Goal: Navigation & Orientation: Find specific page/section

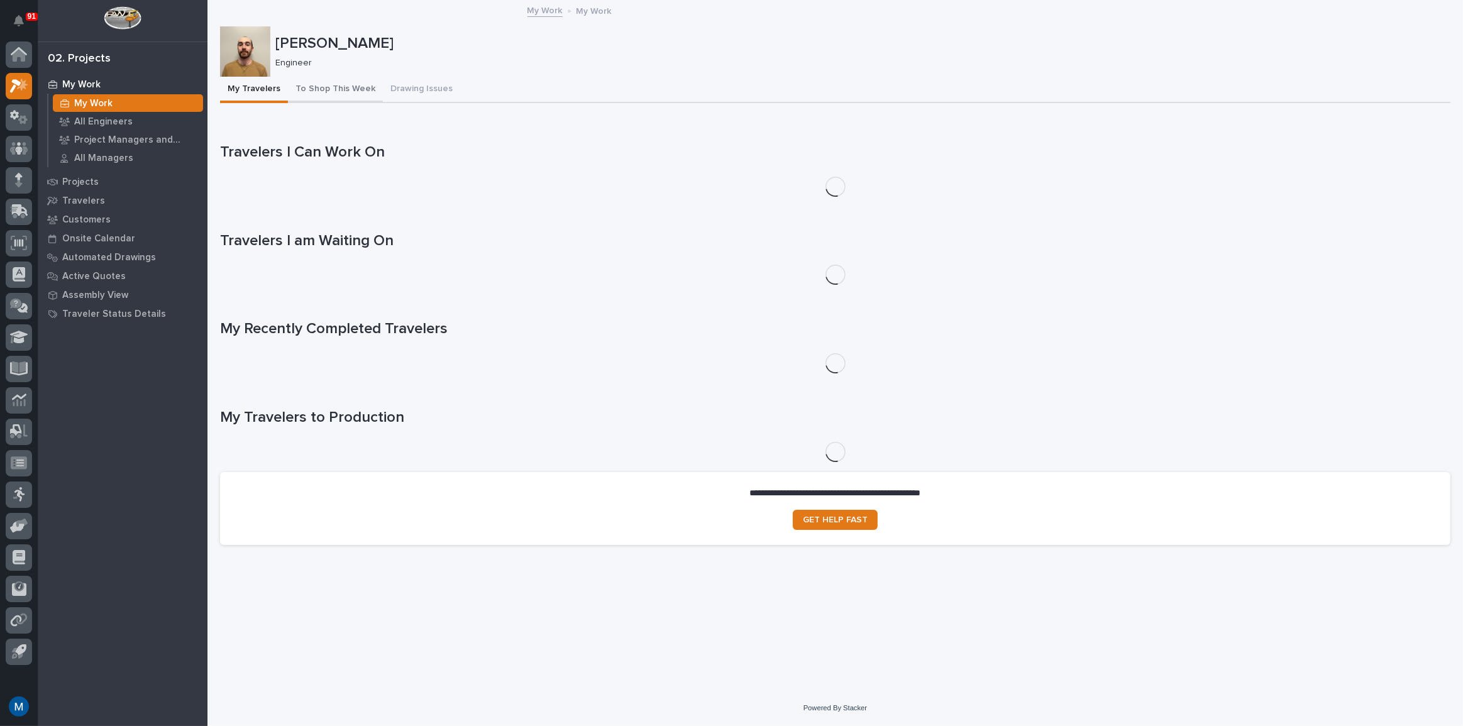
click at [307, 86] on button "To Shop This Week" at bounding box center [335, 90] width 95 height 26
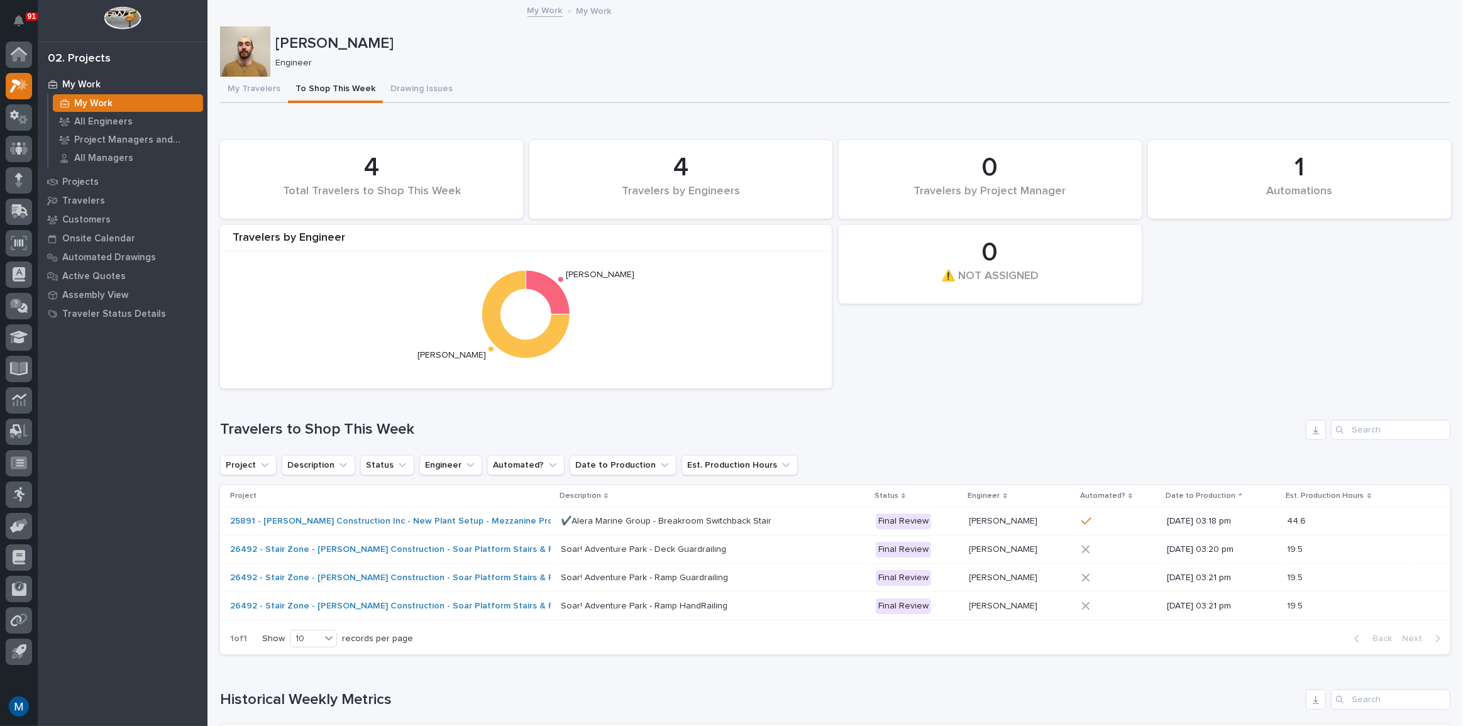
click at [113, 104] on div "My Work" at bounding box center [128, 103] width 150 height 18
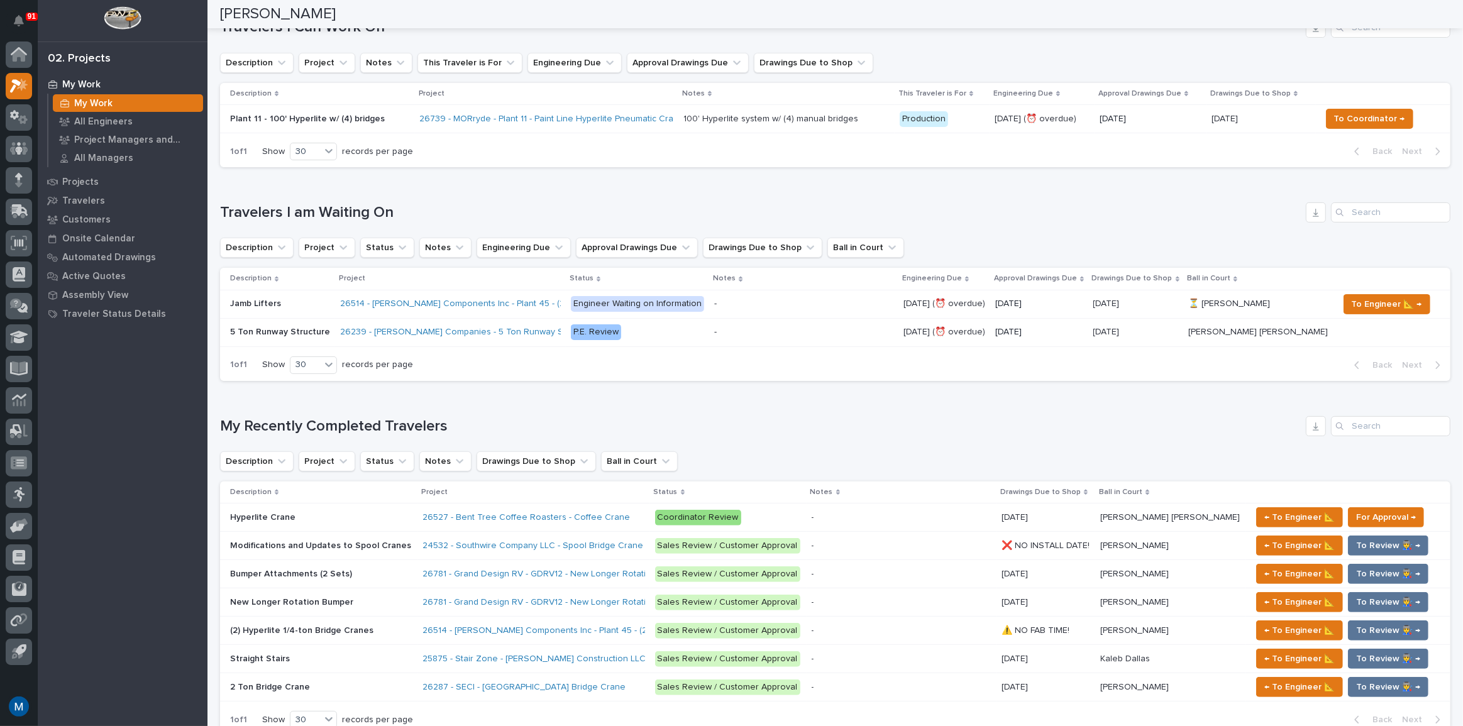
scroll to position [57, 0]
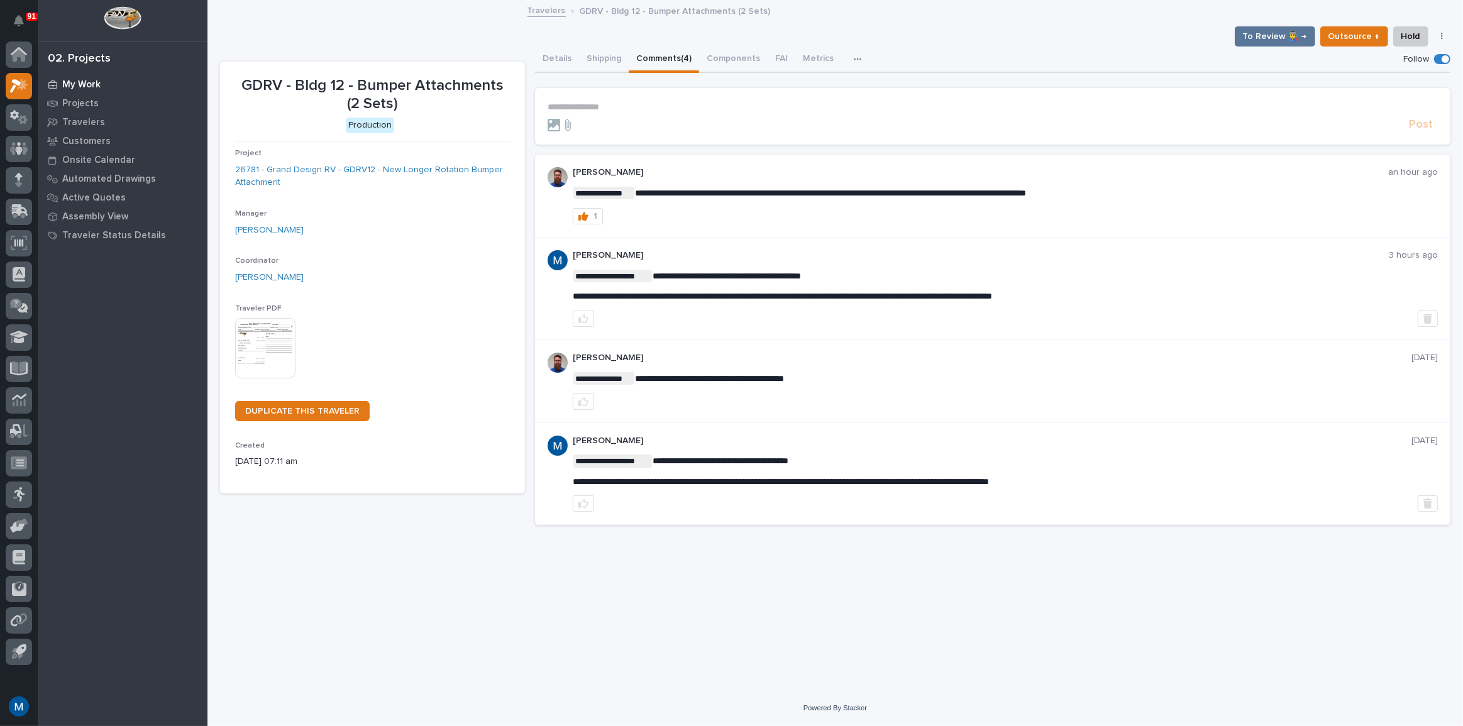
click at [108, 91] on div "My Work" at bounding box center [122, 84] width 163 height 18
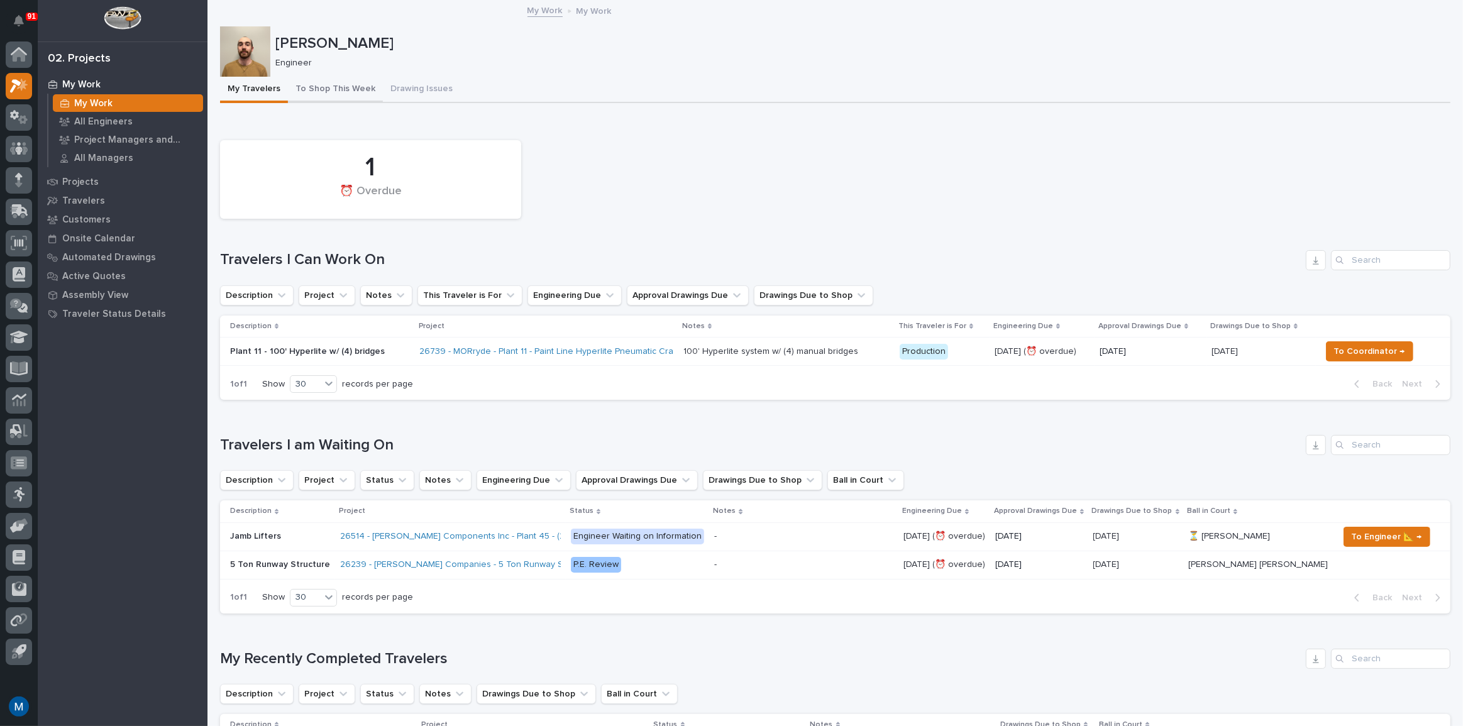
click at [363, 89] on button "To Shop This Week" at bounding box center [335, 90] width 95 height 26
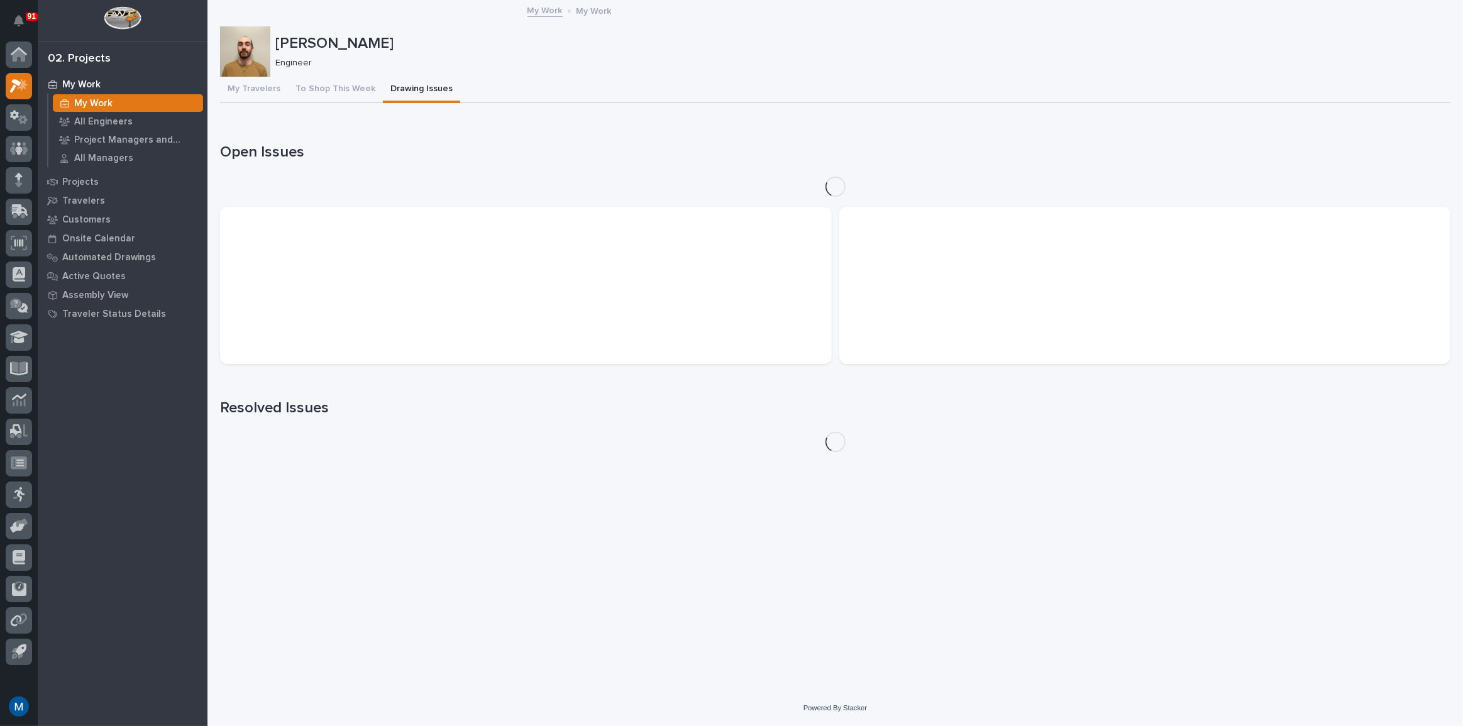
click at [396, 94] on button "Drawing Issues" at bounding box center [421, 90] width 77 height 26
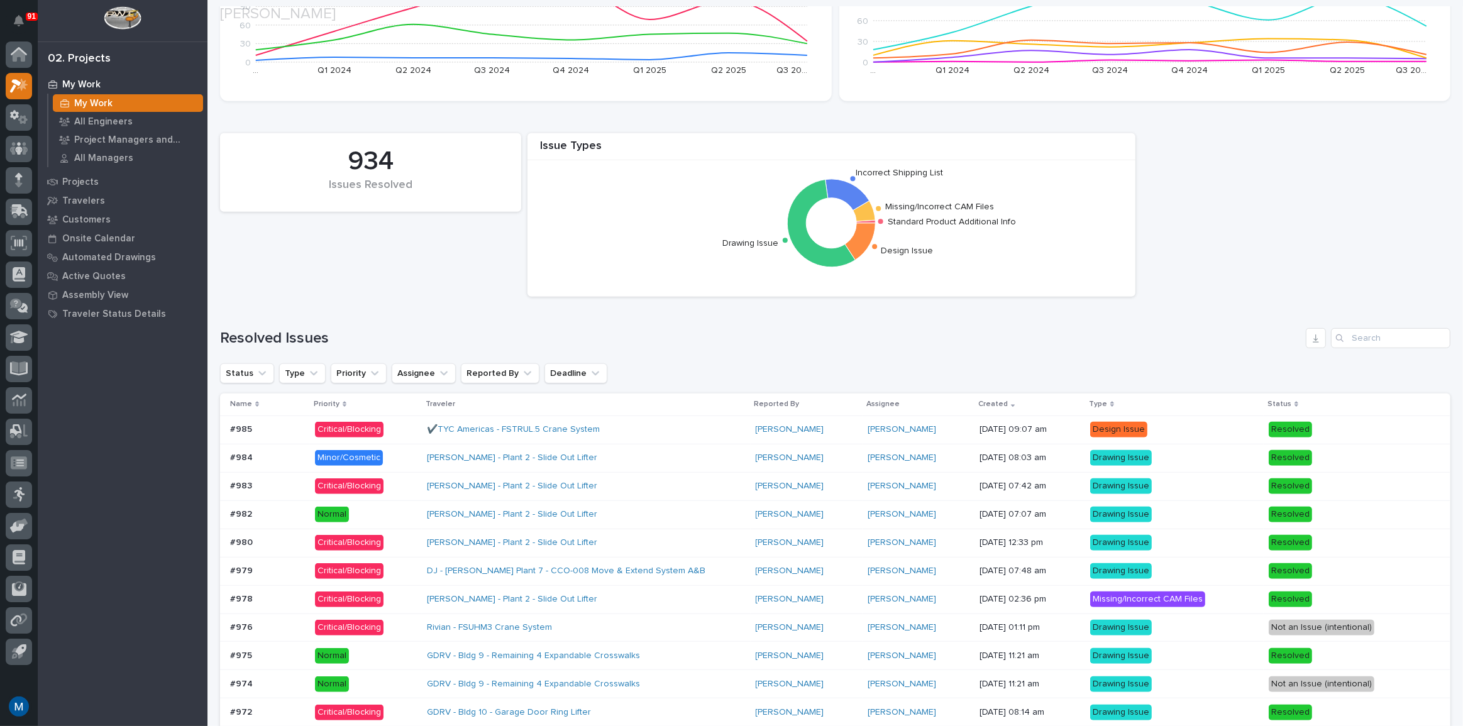
scroll to position [1319, 0]
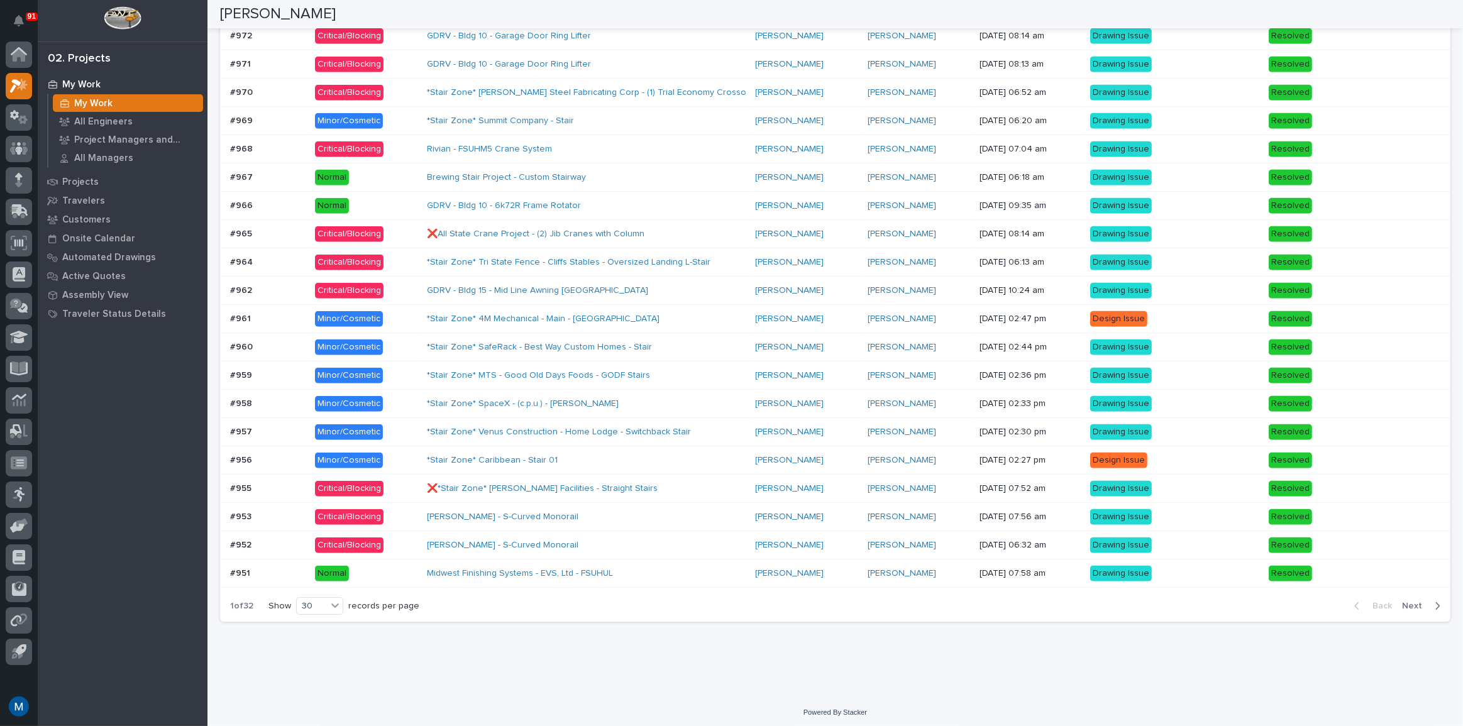
click at [119, 78] on div "My Work" at bounding box center [122, 84] width 163 height 18
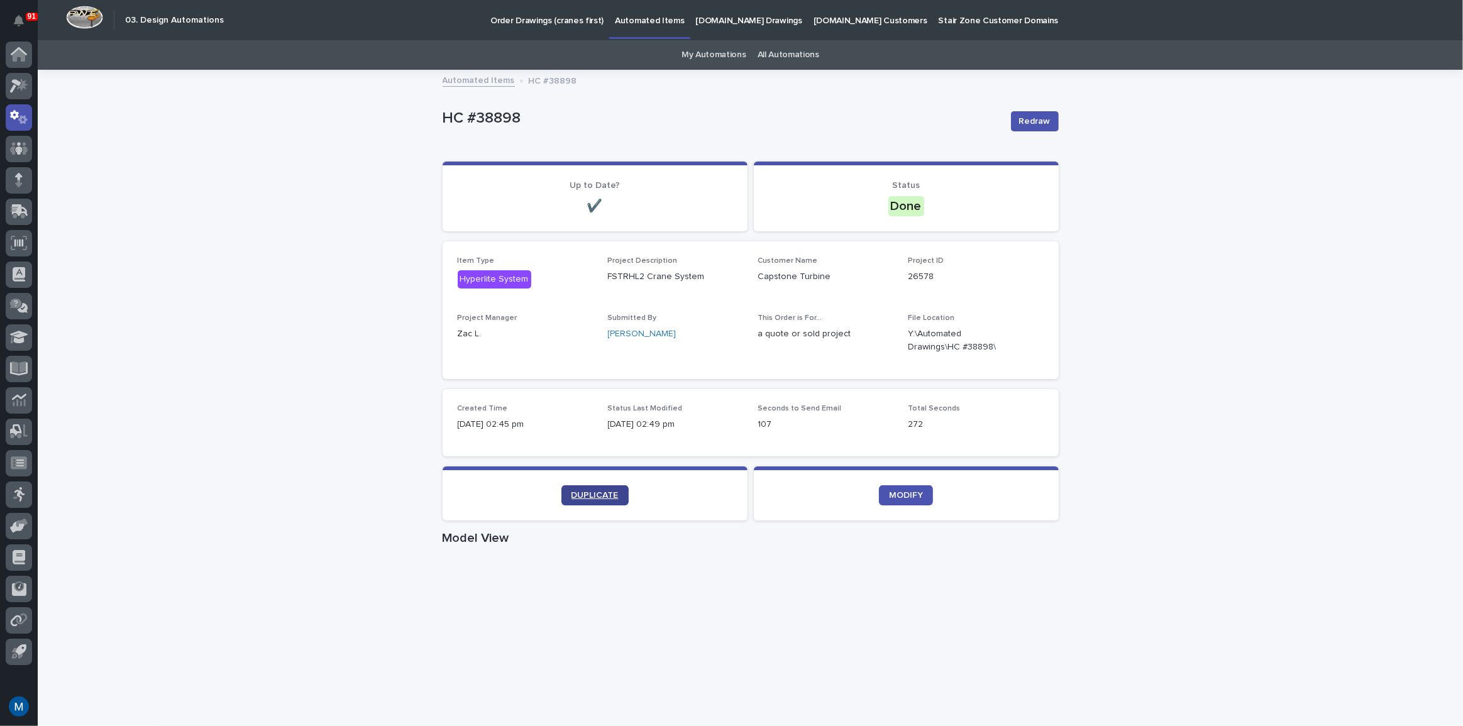
click at [579, 491] on span "DUPLICATE" at bounding box center [595, 495] width 47 height 9
